Goal: Find specific page/section: Find specific page/section

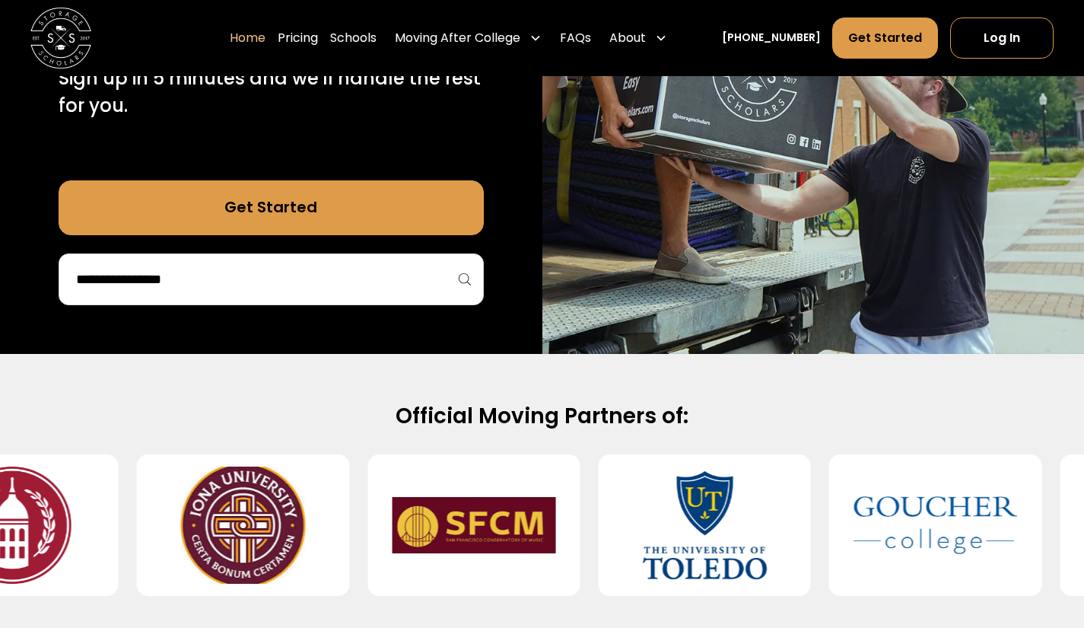
scroll to position [354, 0]
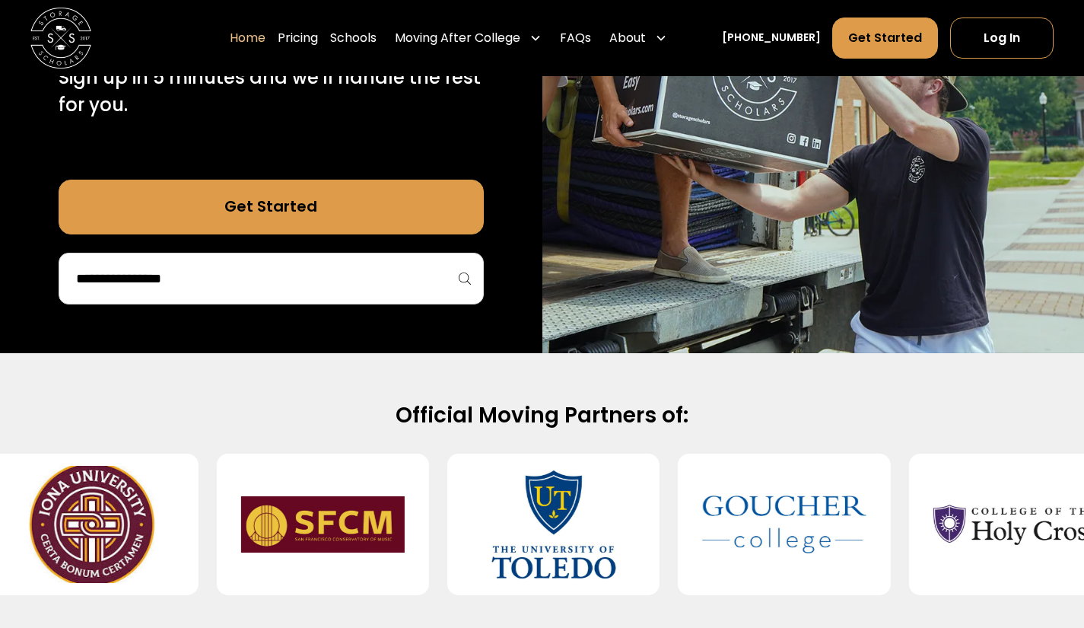
click at [338, 275] on input "search" at bounding box center [271, 278] width 393 height 26
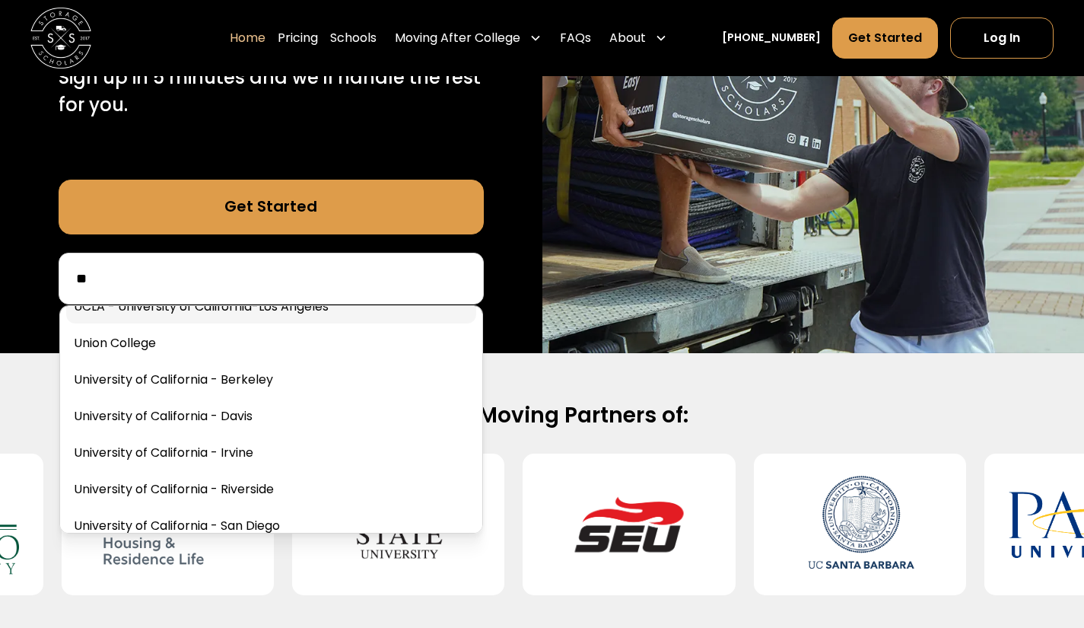
scroll to position [134, 0]
type input "**"
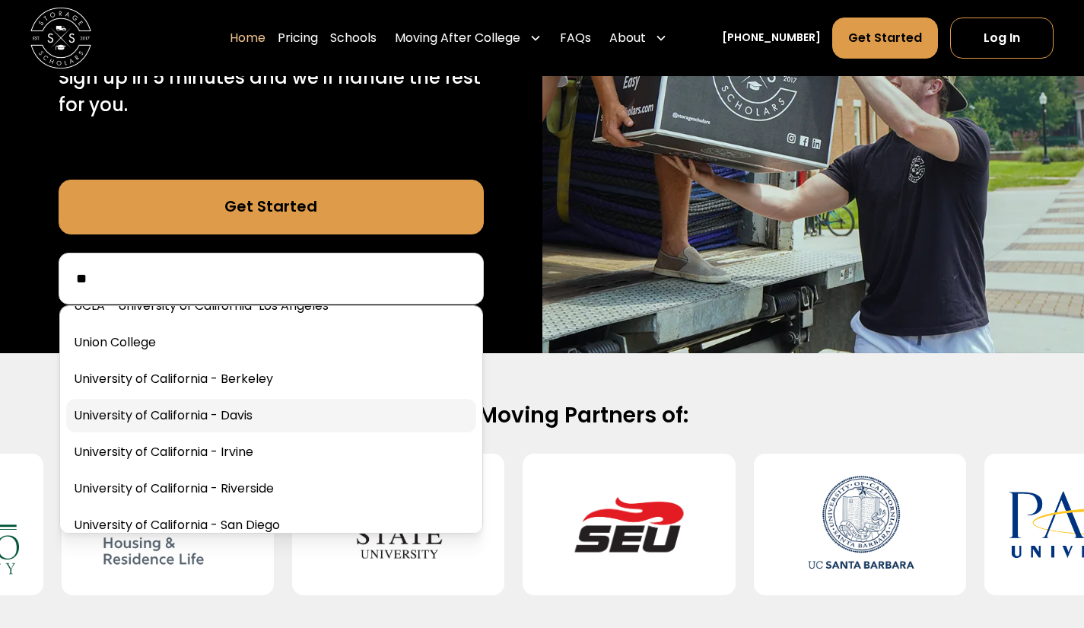
click at [378, 428] on link at bounding box center [271, 415] width 410 height 33
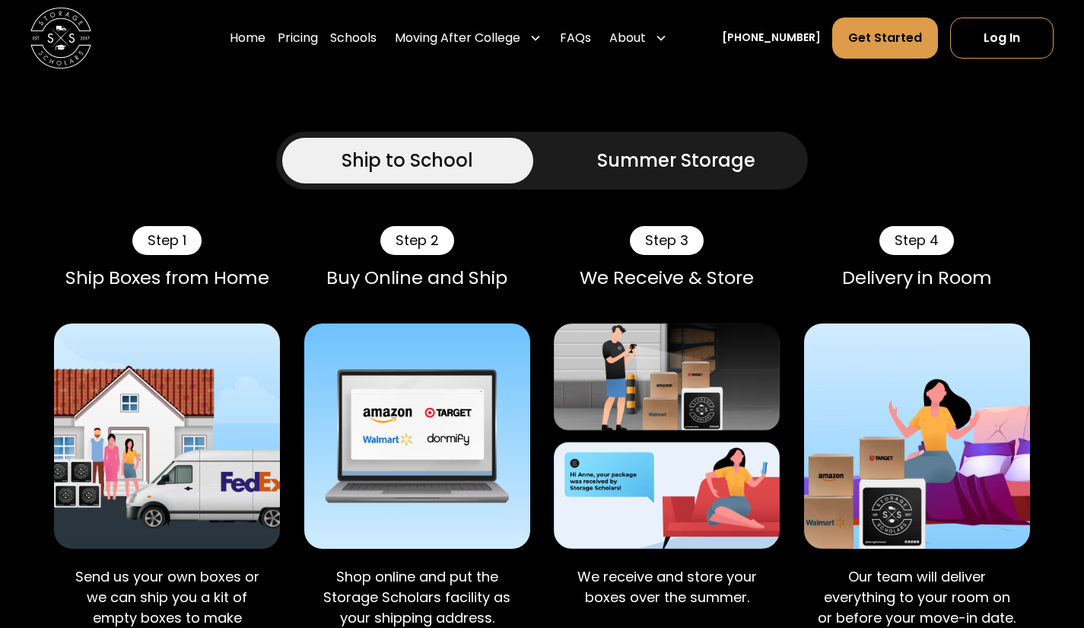
scroll to position [897, 0]
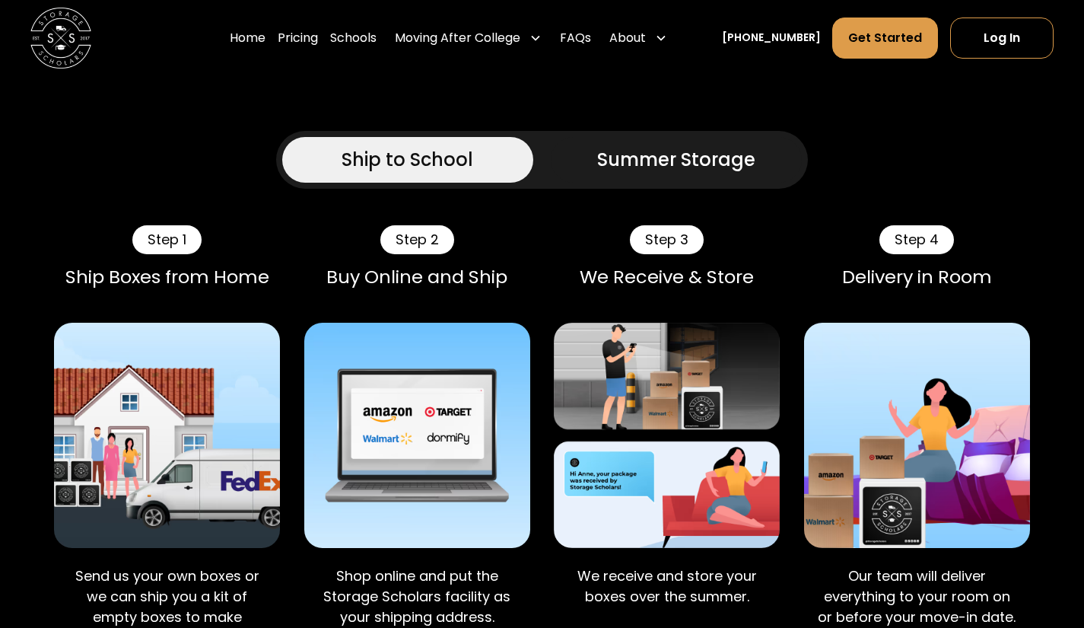
click at [431, 380] on img at bounding box center [417, 436] width 226 height 226
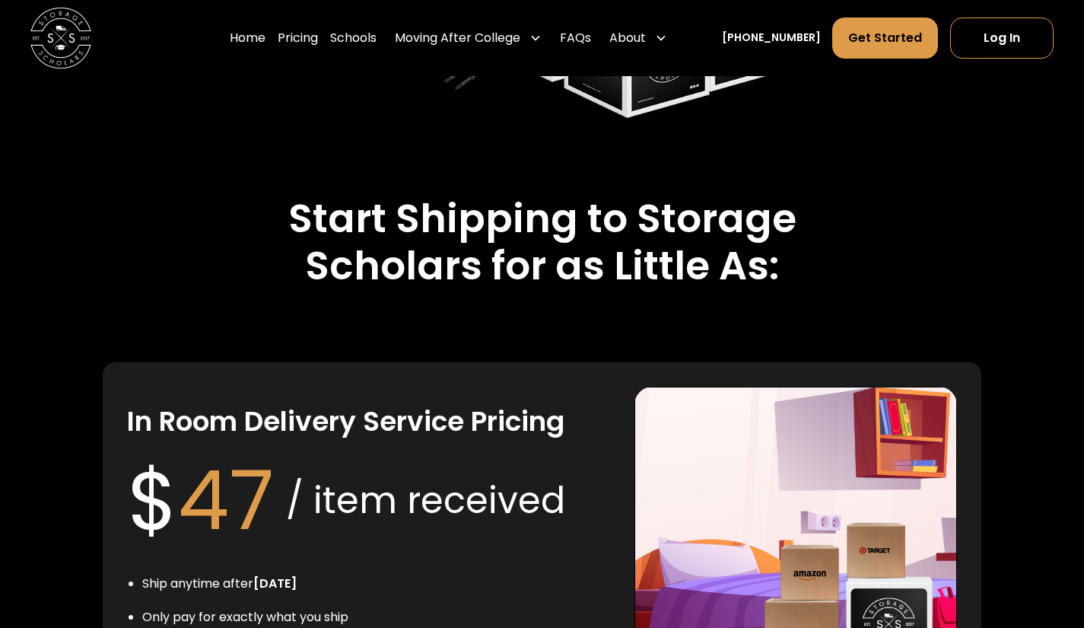
scroll to position [2734, 0]
